Goal: Task Accomplishment & Management: Complete application form

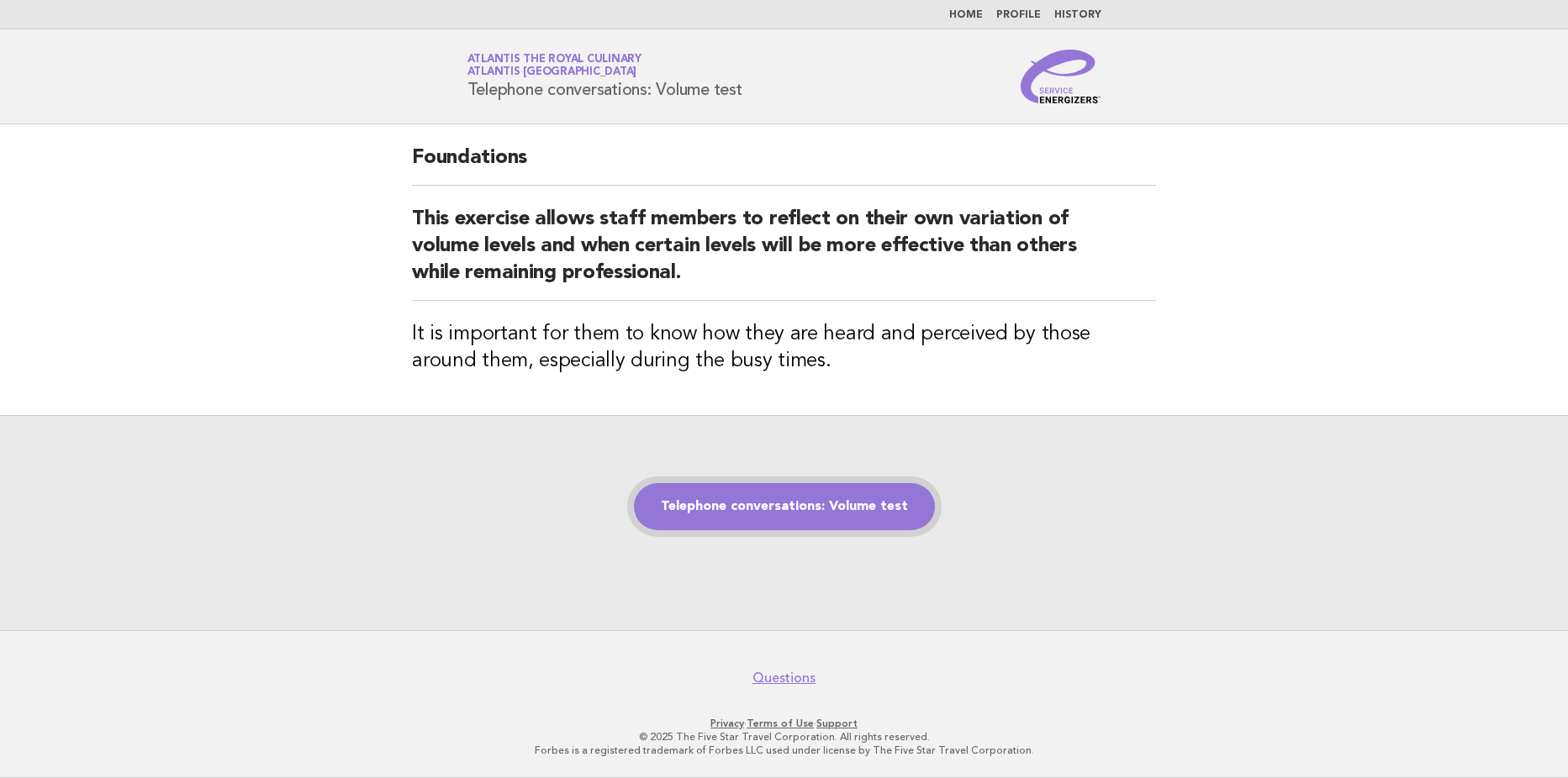
click at [713, 510] on link "Telephone conversations: Volume test" at bounding box center [784, 506] width 301 height 47
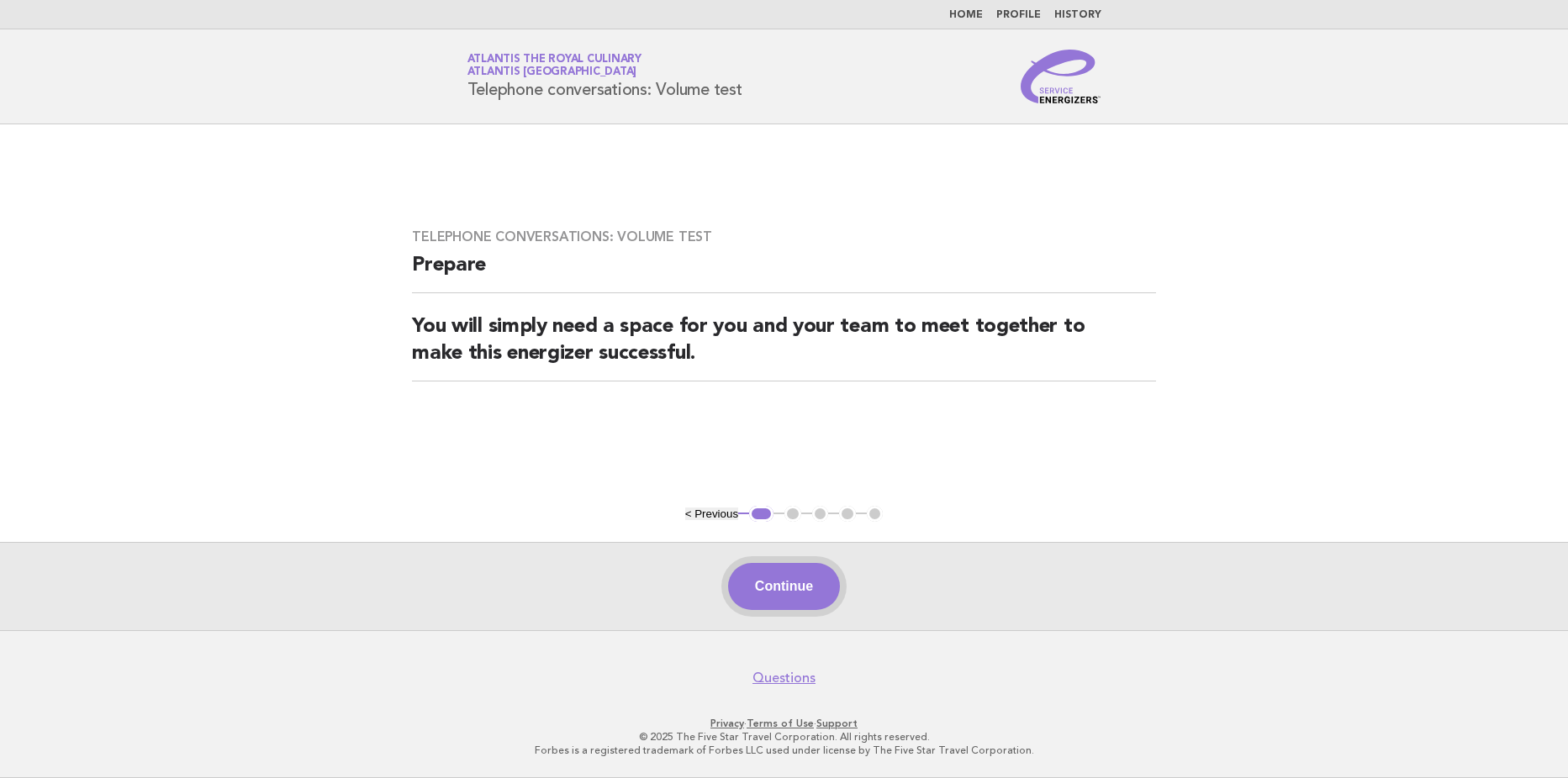
click at [775, 582] on button "Continue" at bounding box center [784, 586] width 112 height 47
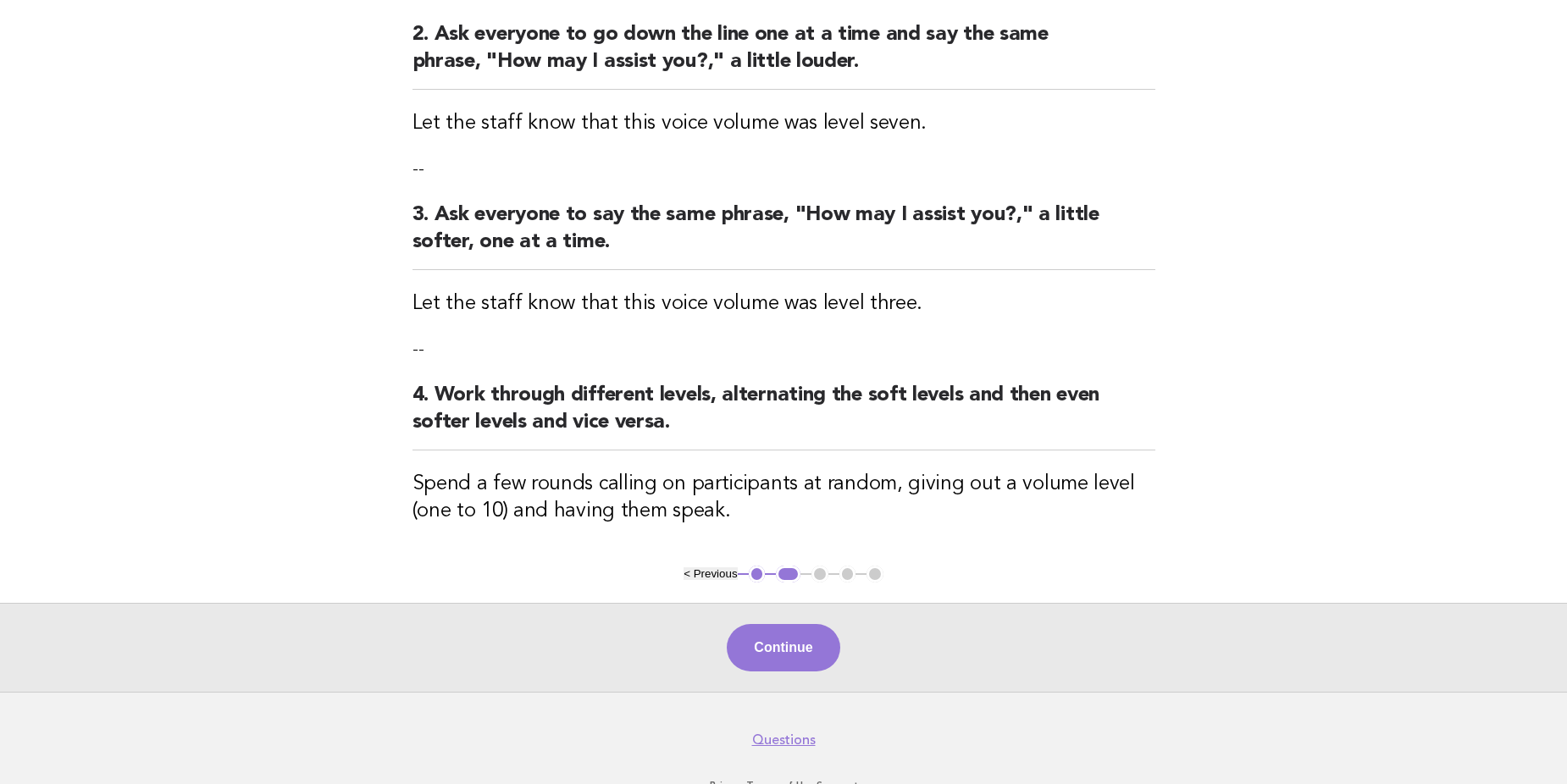
scroll to position [426, 0]
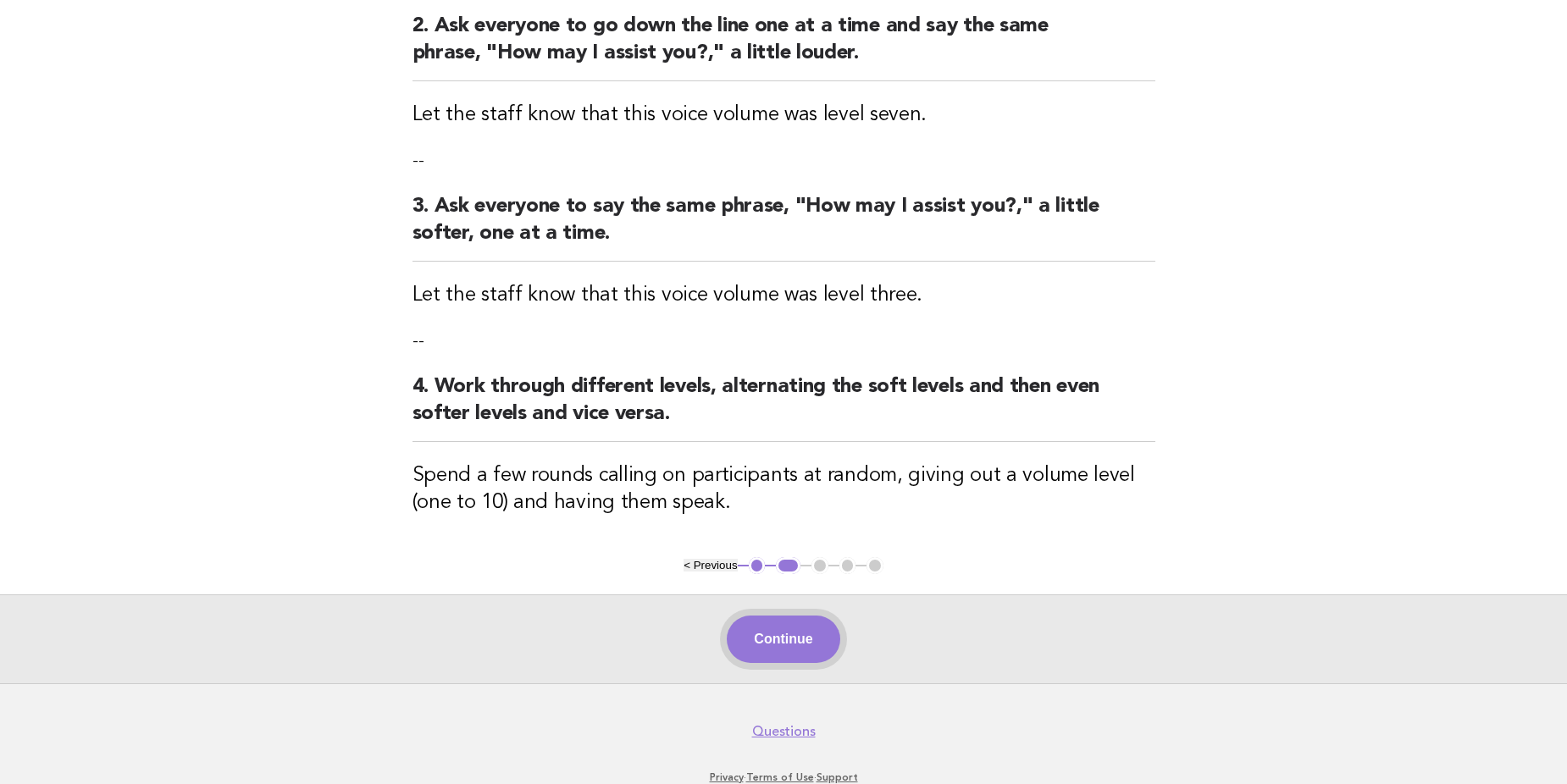
click at [773, 641] on button "Continue" at bounding box center [783, 639] width 113 height 47
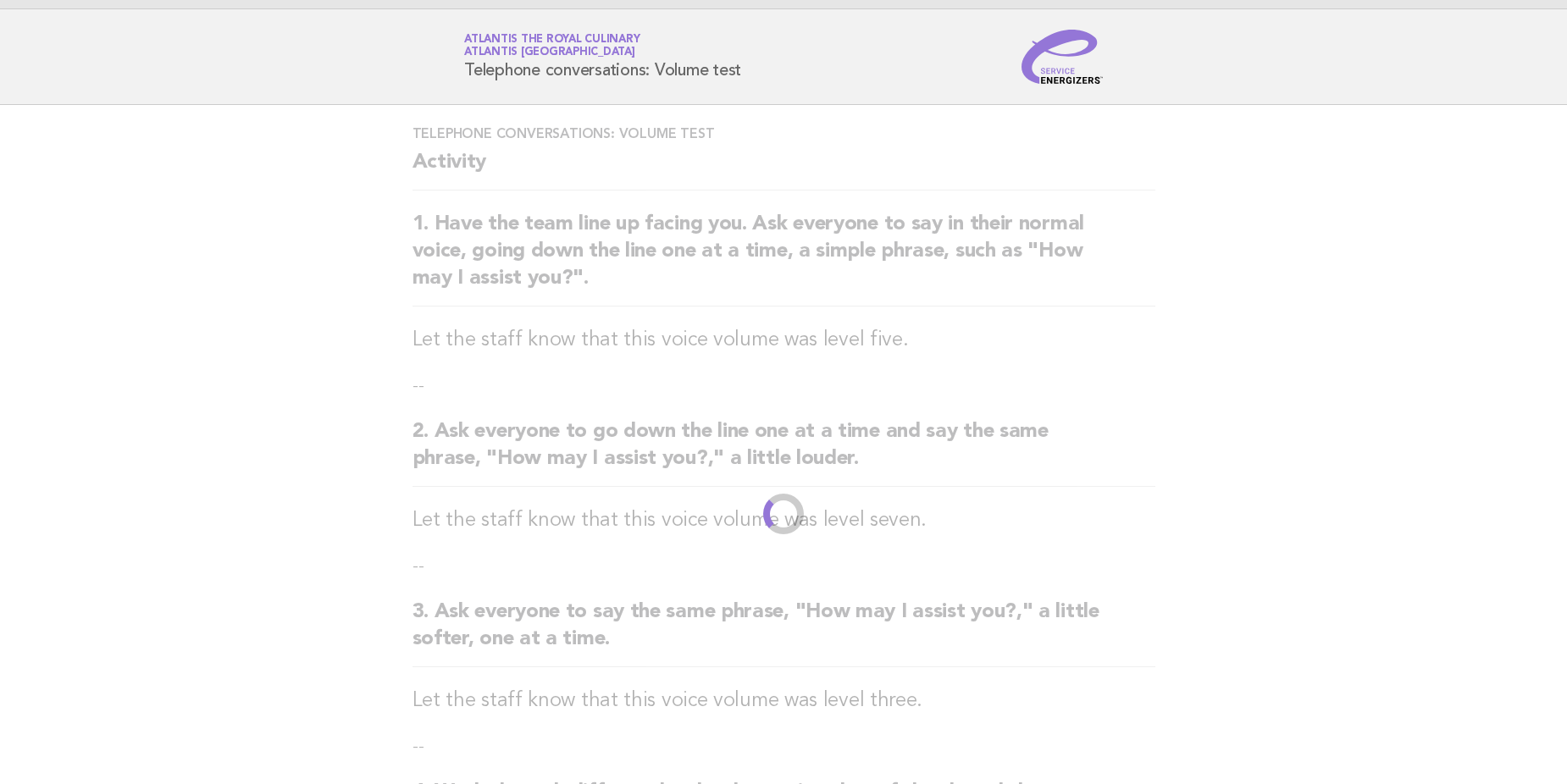
scroll to position [0, 0]
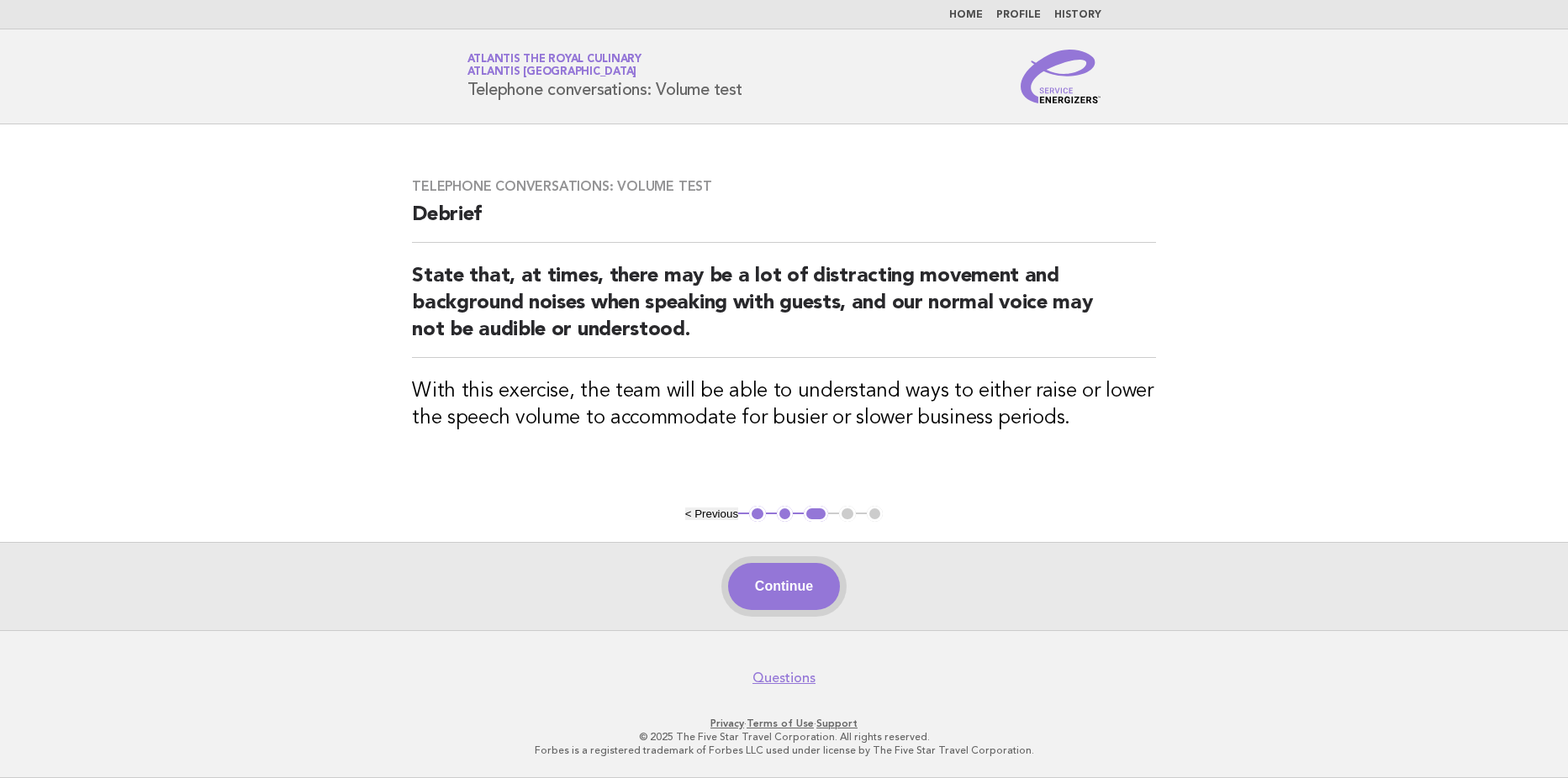
click at [755, 586] on button "Continue" at bounding box center [784, 586] width 112 height 47
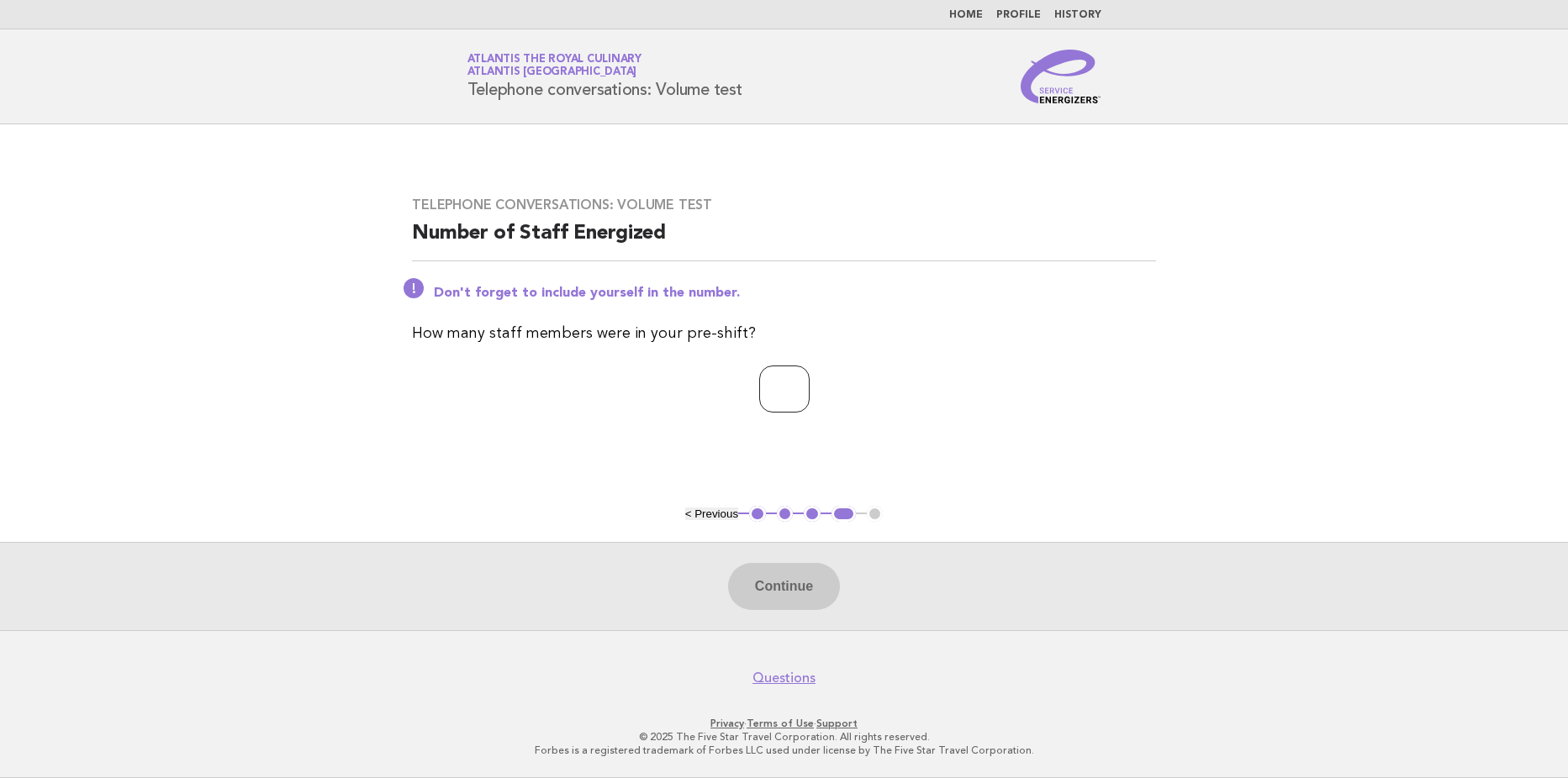
click at [809, 383] on input "*" at bounding box center [784, 389] width 51 height 47
click at [809, 387] on input "*" at bounding box center [784, 389] width 51 height 47
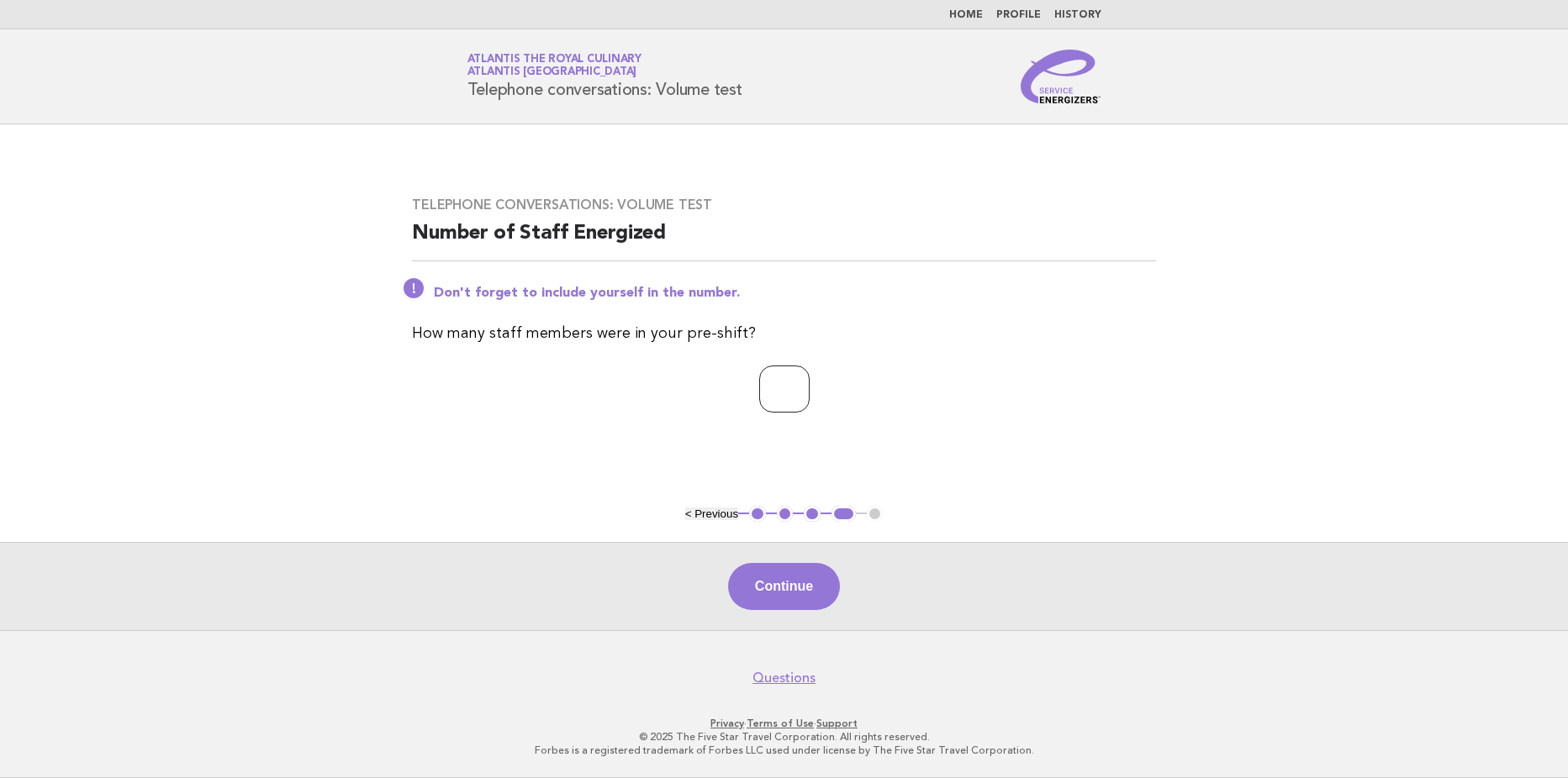
click at [809, 387] on input "*" at bounding box center [784, 389] width 51 height 47
type input "*"
click at [809, 387] on input "*" at bounding box center [784, 389] width 51 height 47
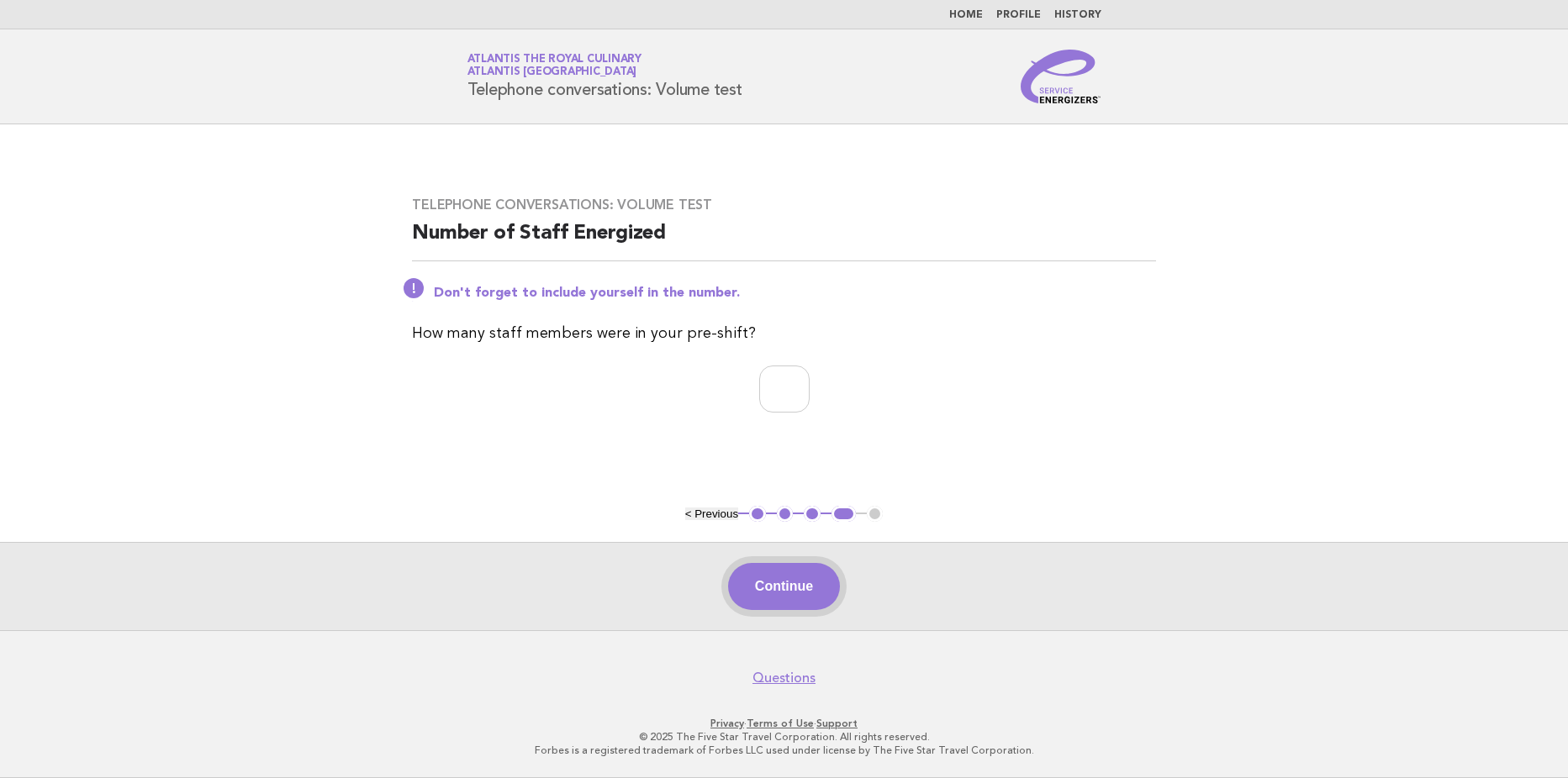
click at [809, 596] on button "Continue" at bounding box center [784, 586] width 112 height 47
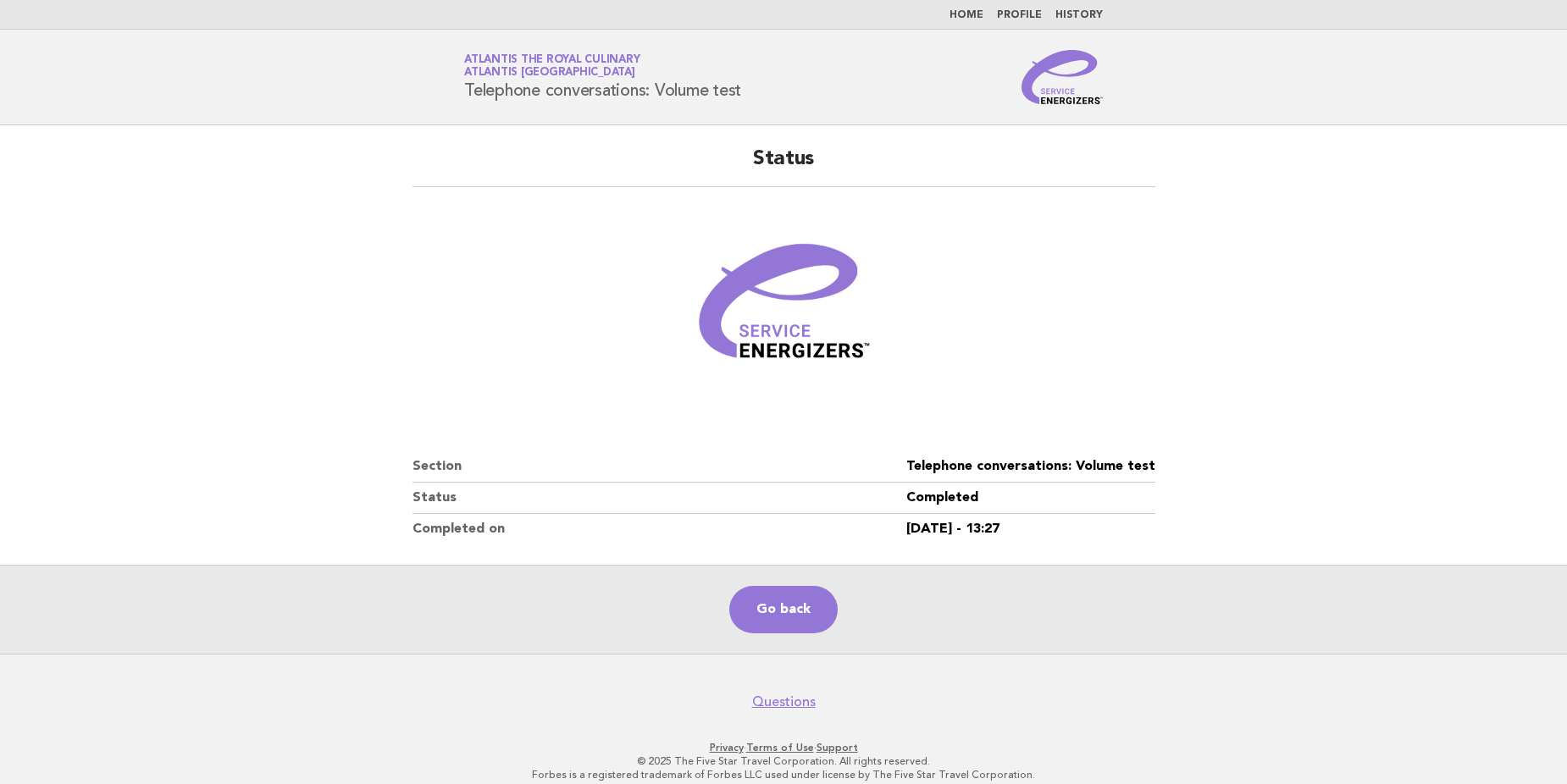
click at [949, 374] on figure at bounding box center [784, 310] width 743 height 204
